Goal: Task Accomplishment & Management: Manage account settings

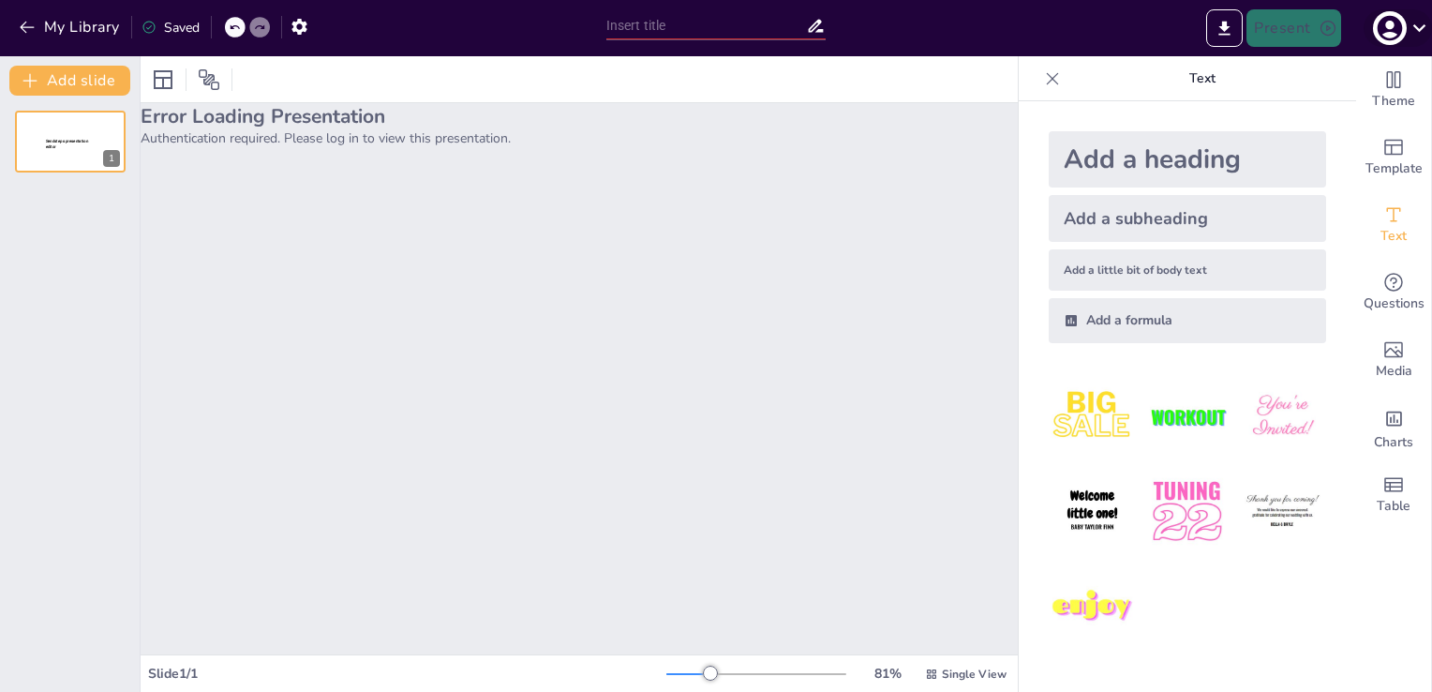
click at [1423, 28] on icon at bounding box center [1419, 27] width 25 height 25
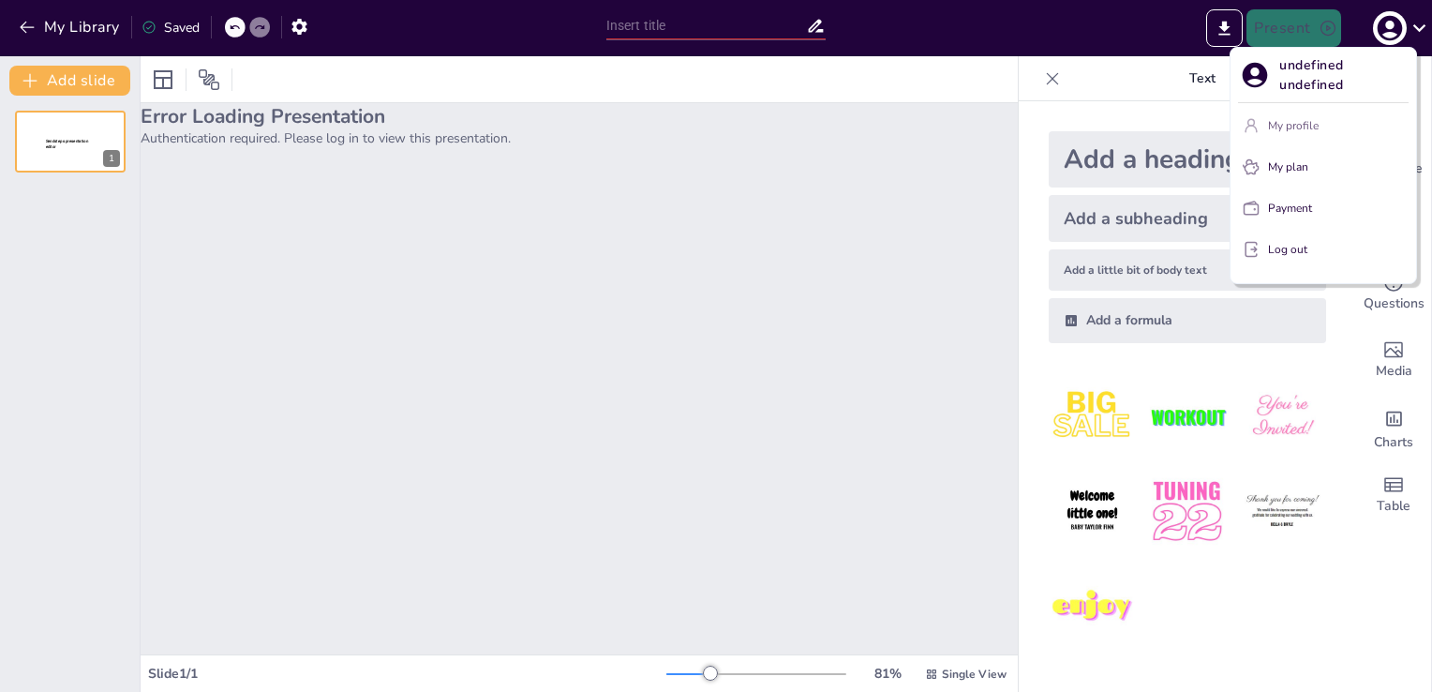
click at [1303, 127] on p "My profile" at bounding box center [1293, 125] width 51 height 17
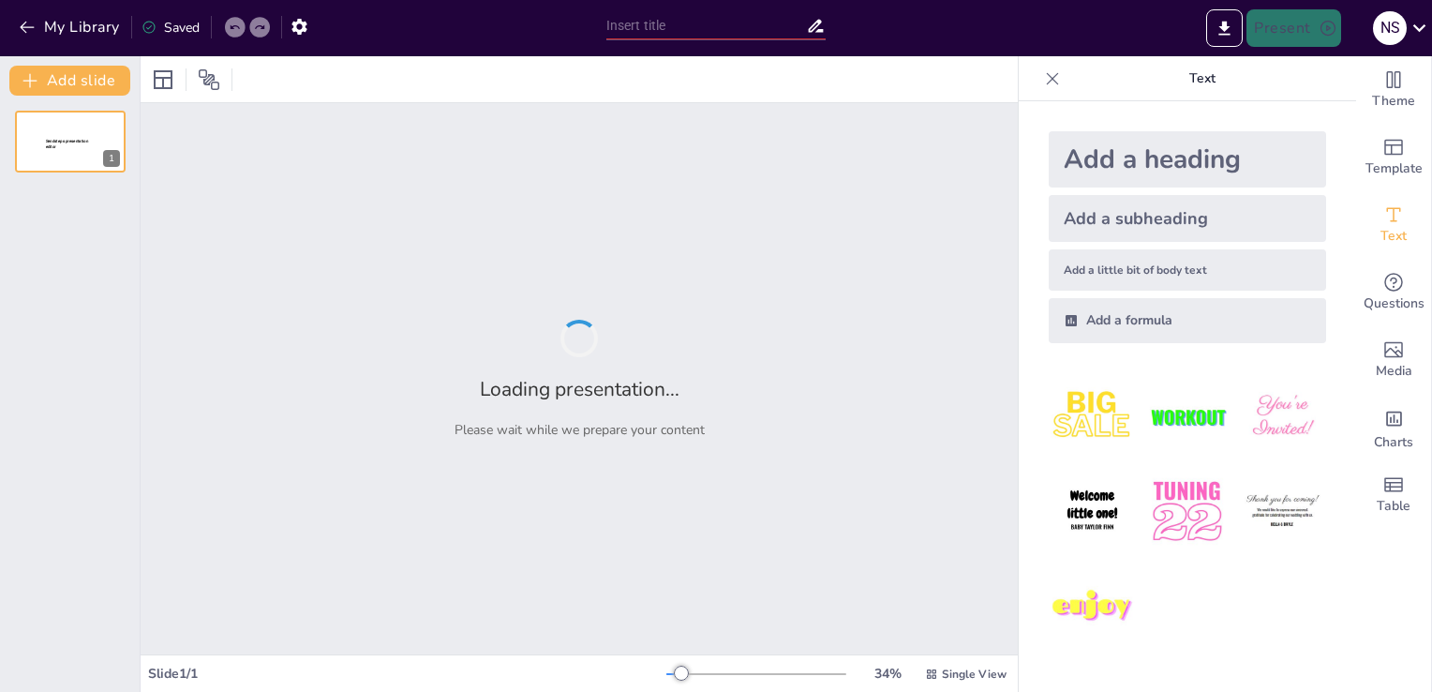
type input "Transforming Brand Protection: Advanced Optical Solutions Against Counterfeiting"
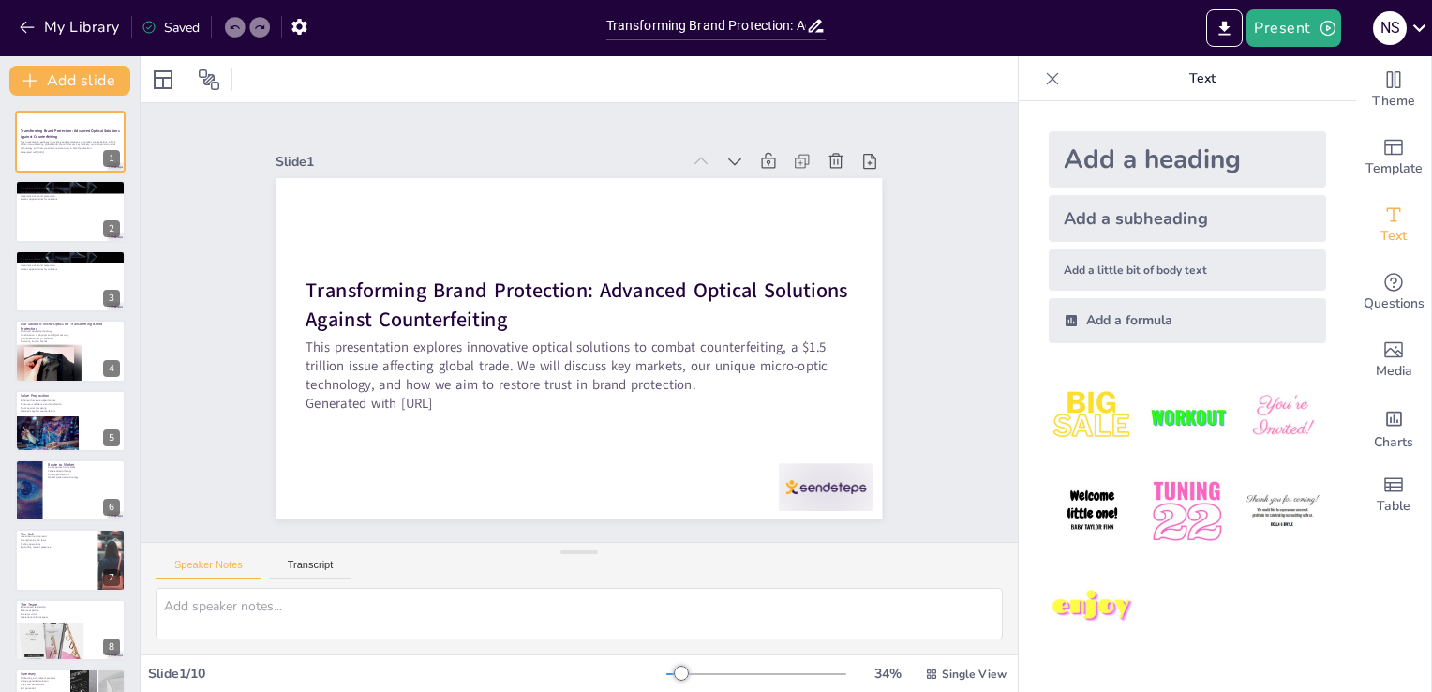
click at [709, 664] on div "34 % Single View" at bounding box center [838, 674] width 344 height 30
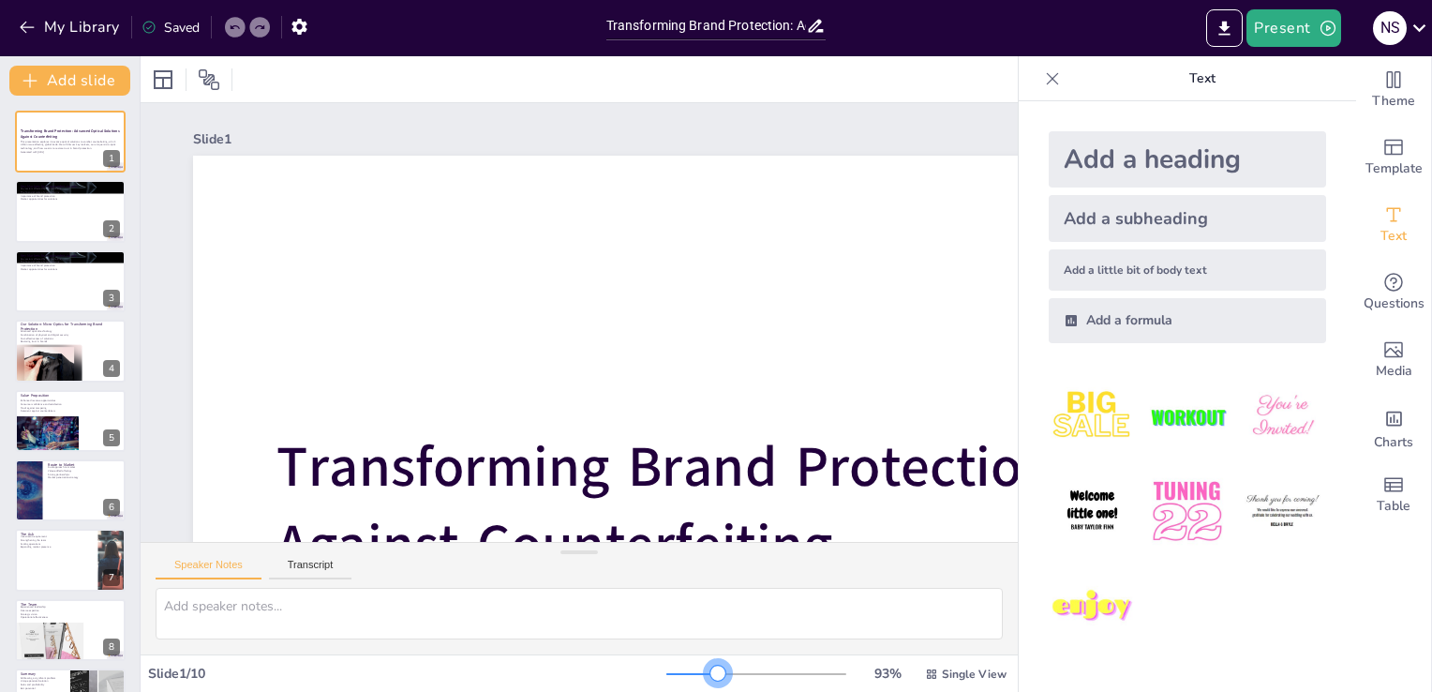
click at [706, 669] on div at bounding box center [756, 673] width 180 height 15
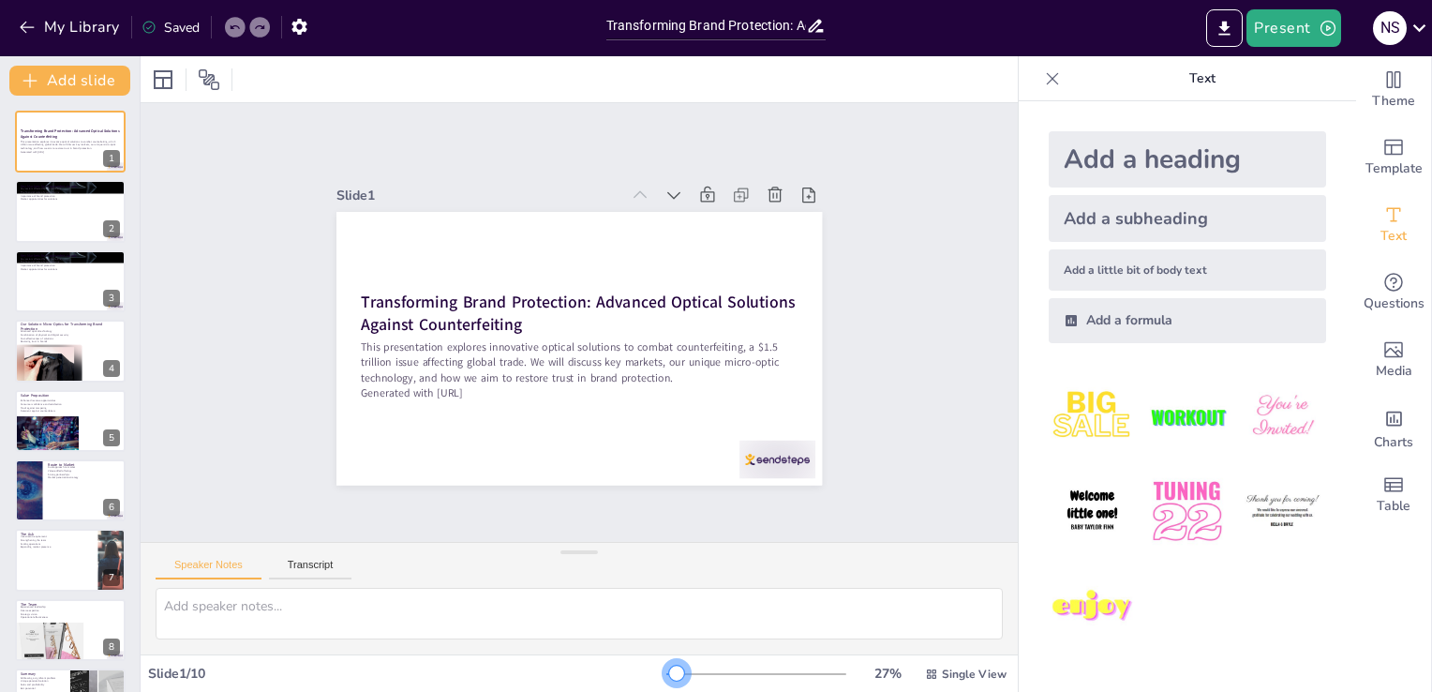
click at [666, 679] on div at bounding box center [756, 673] width 180 height 15
click at [59, 218] on div at bounding box center [70, 212] width 112 height 64
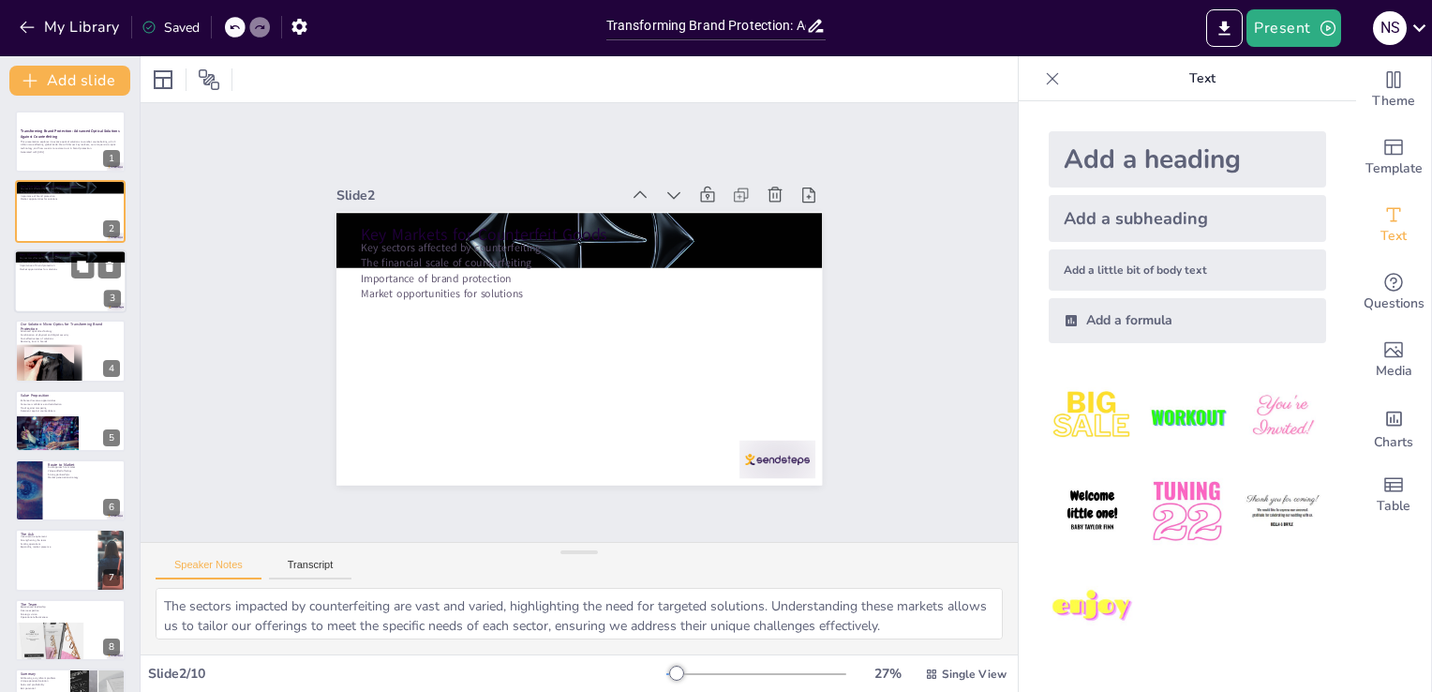
click at [77, 303] on div at bounding box center [70, 281] width 112 height 64
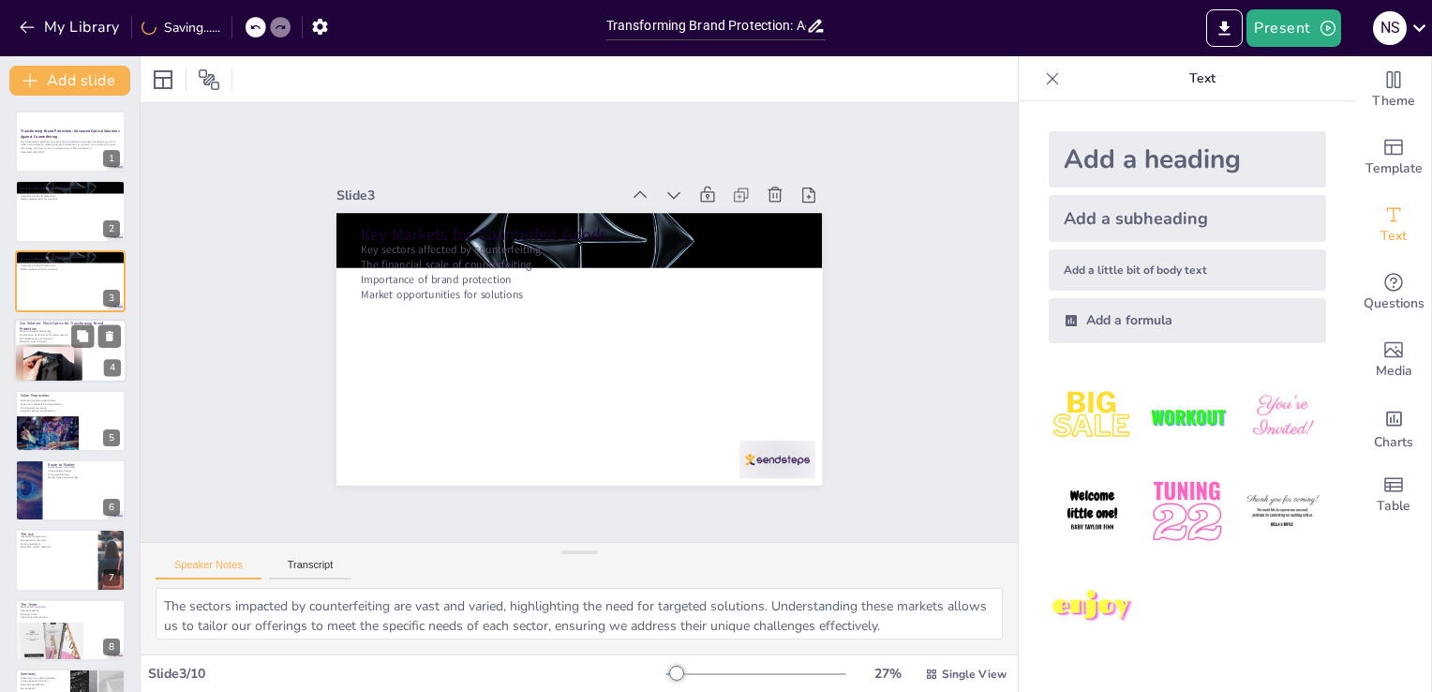
click at [76, 380] on div at bounding box center [48, 365] width 67 height 38
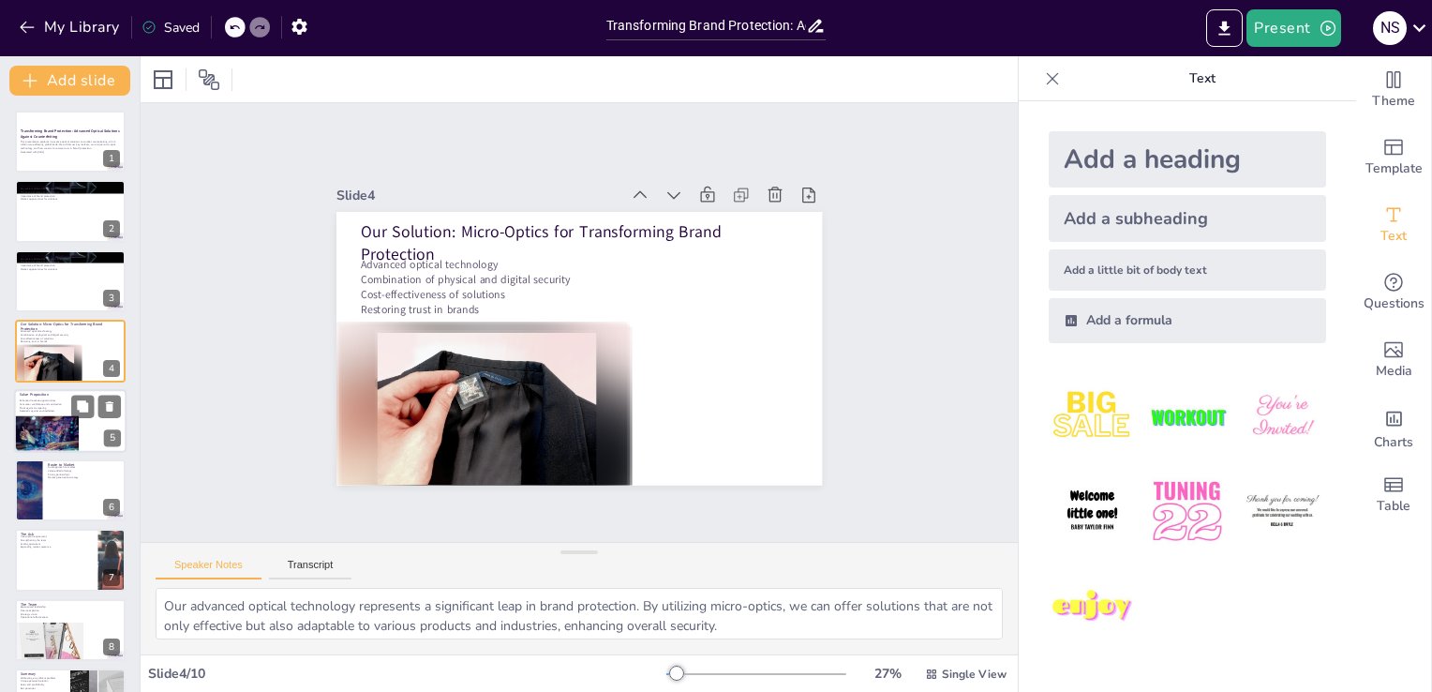
click at [73, 424] on div at bounding box center [46, 433] width 65 height 43
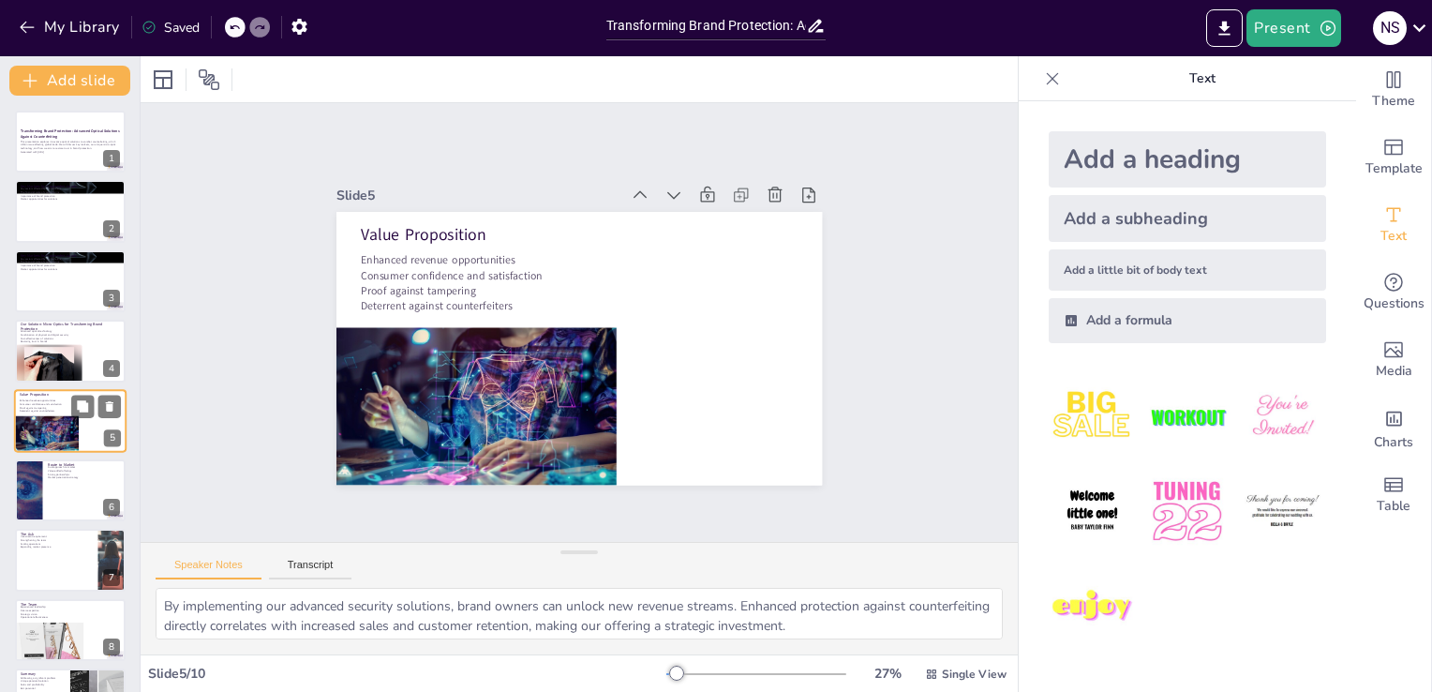
scroll to position [26, 0]
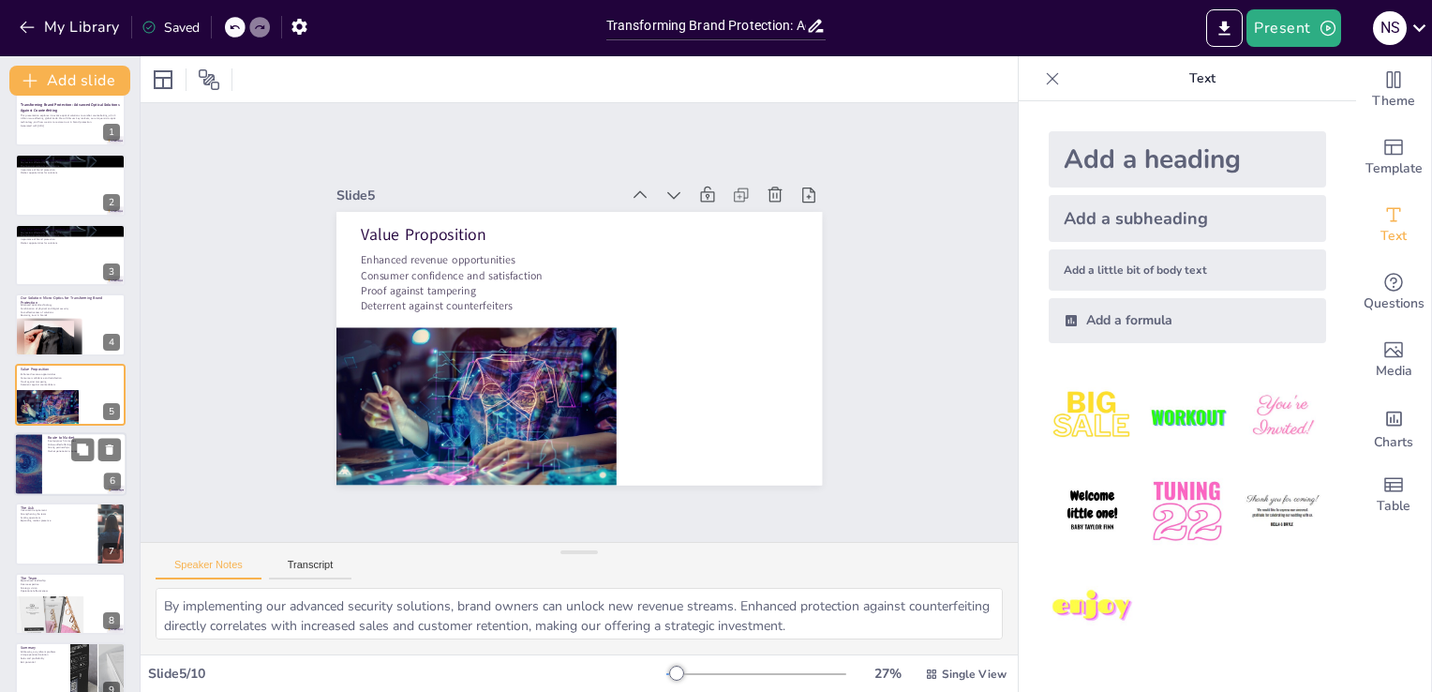
click at [21, 478] on div at bounding box center [28, 464] width 112 height 64
type textarea "A dual approach to market allows us to maximize our reach and effectiveness. By…"
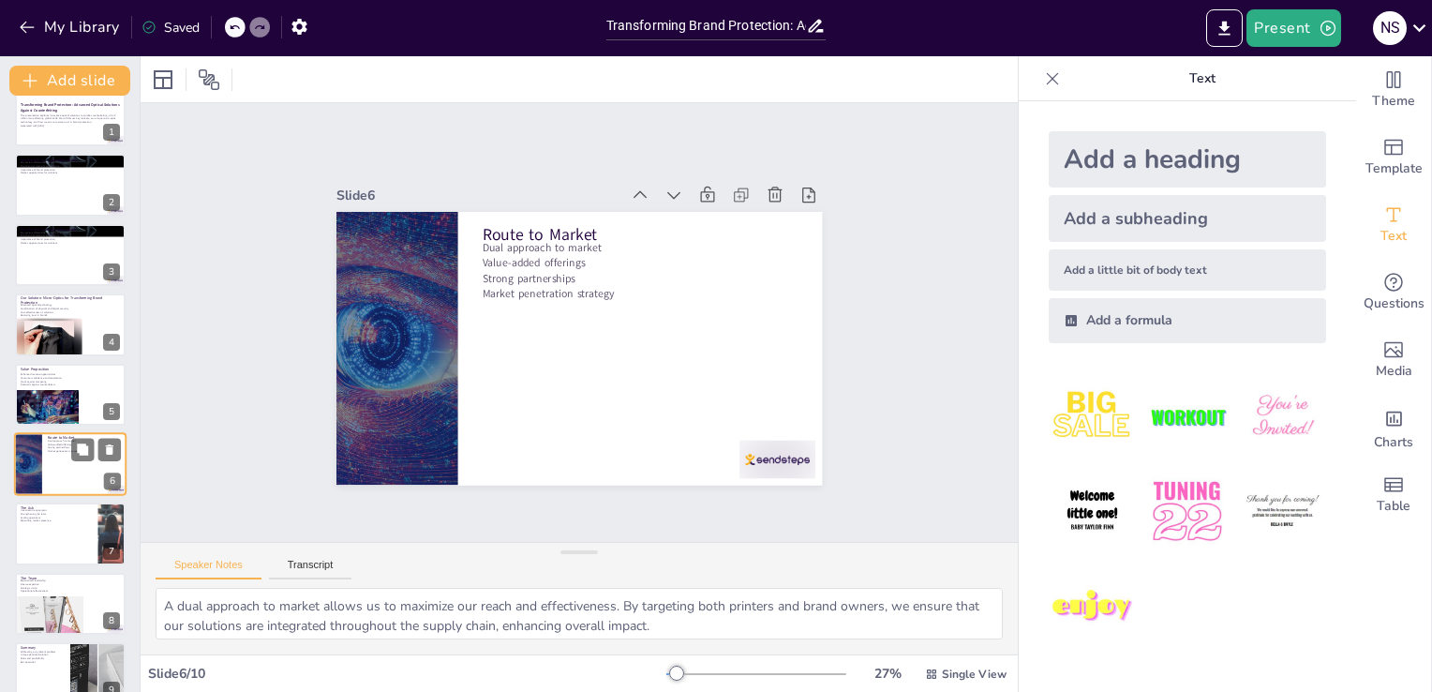
scroll to position [97, 0]
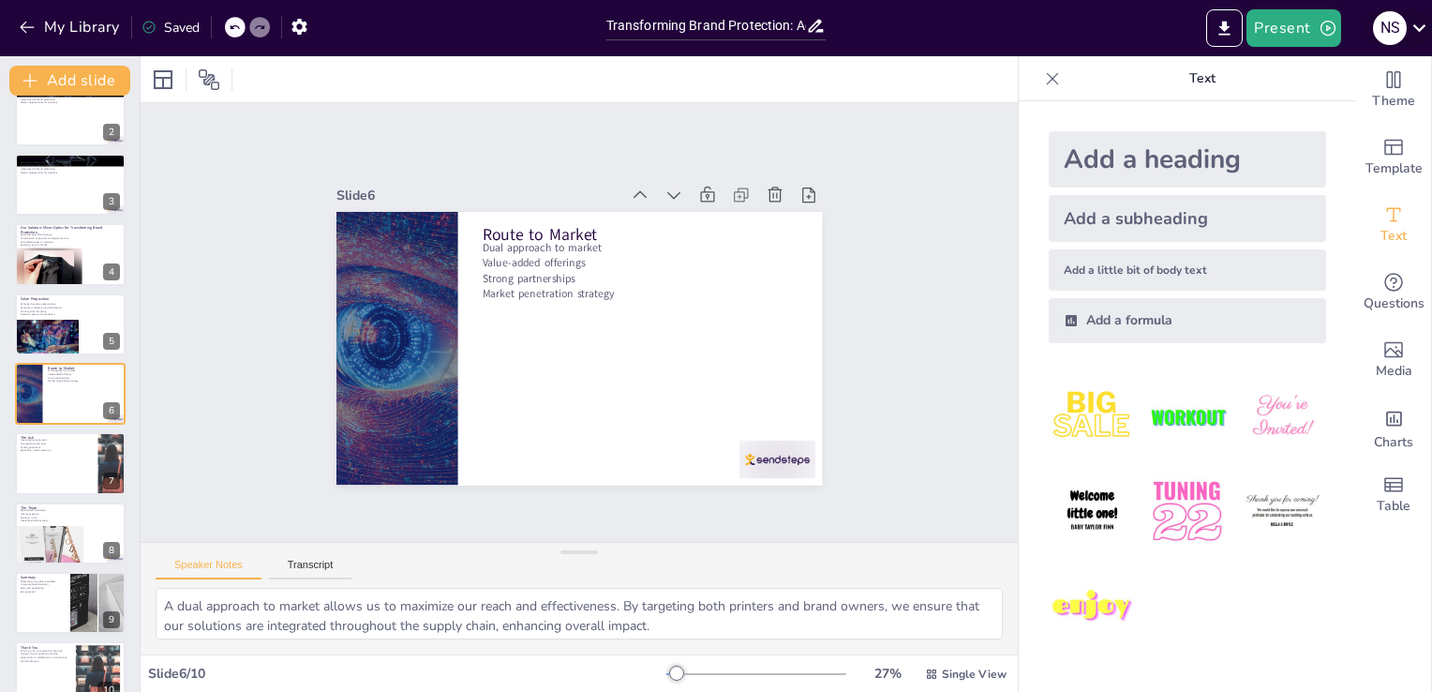
click at [1415, 31] on icon at bounding box center [1419, 27] width 25 height 25
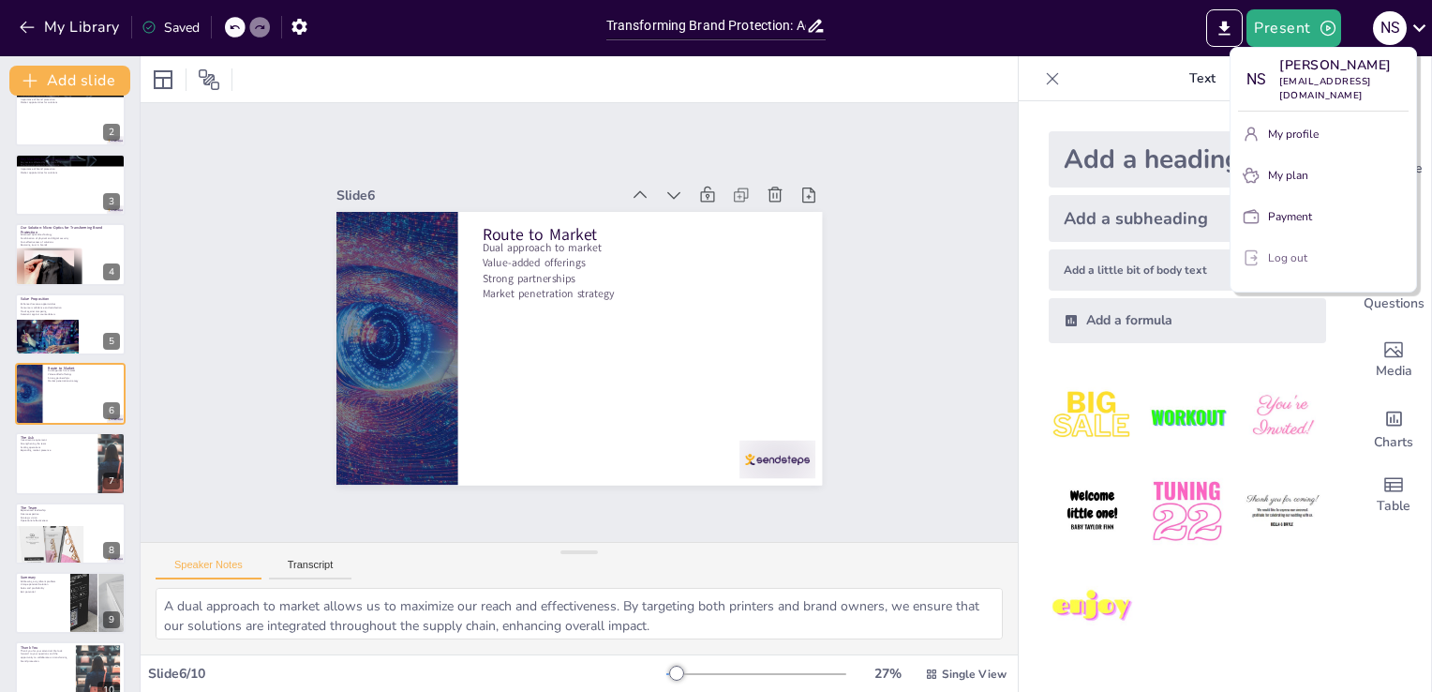
click at [1283, 249] on p "Log out" at bounding box center [1287, 257] width 39 height 17
